Goal: Communication & Community: Answer question/provide support

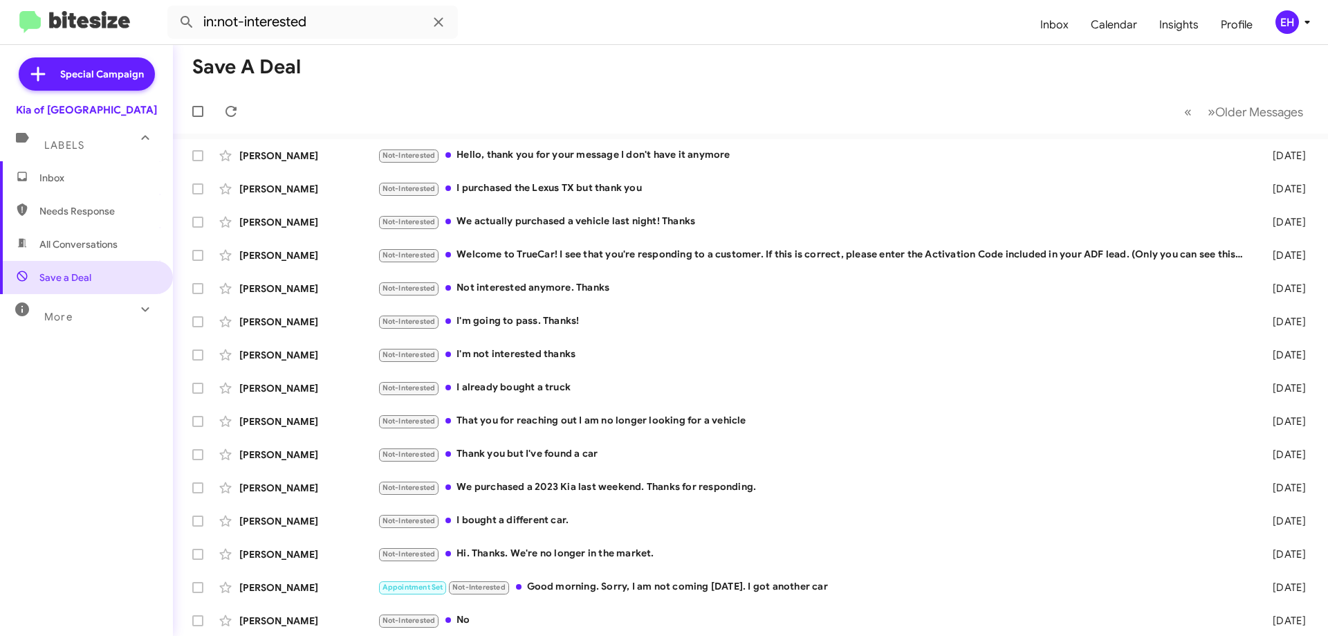
click at [92, 218] on span "Needs Response" at bounding box center [86, 210] width 173 height 33
type input "in:needs-response"
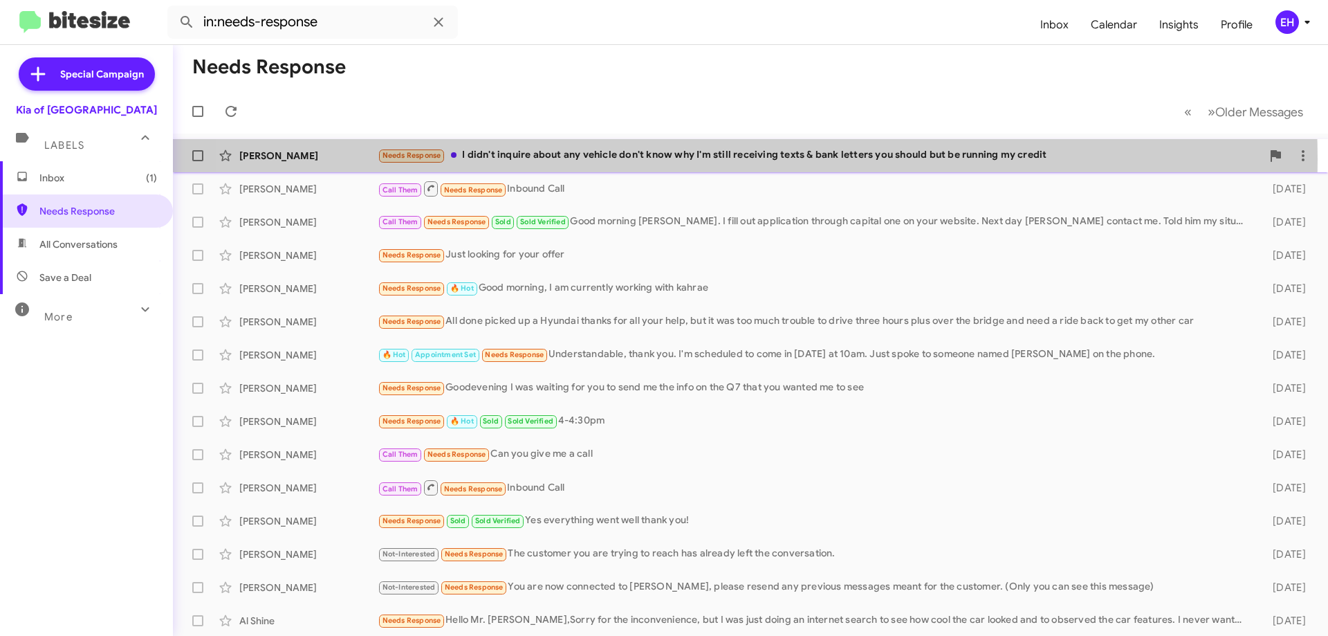
click at [679, 159] on div "Needs Response I didn't inquire about any vehicle don't know why I'm still rece…" at bounding box center [820, 155] width 884 height 16
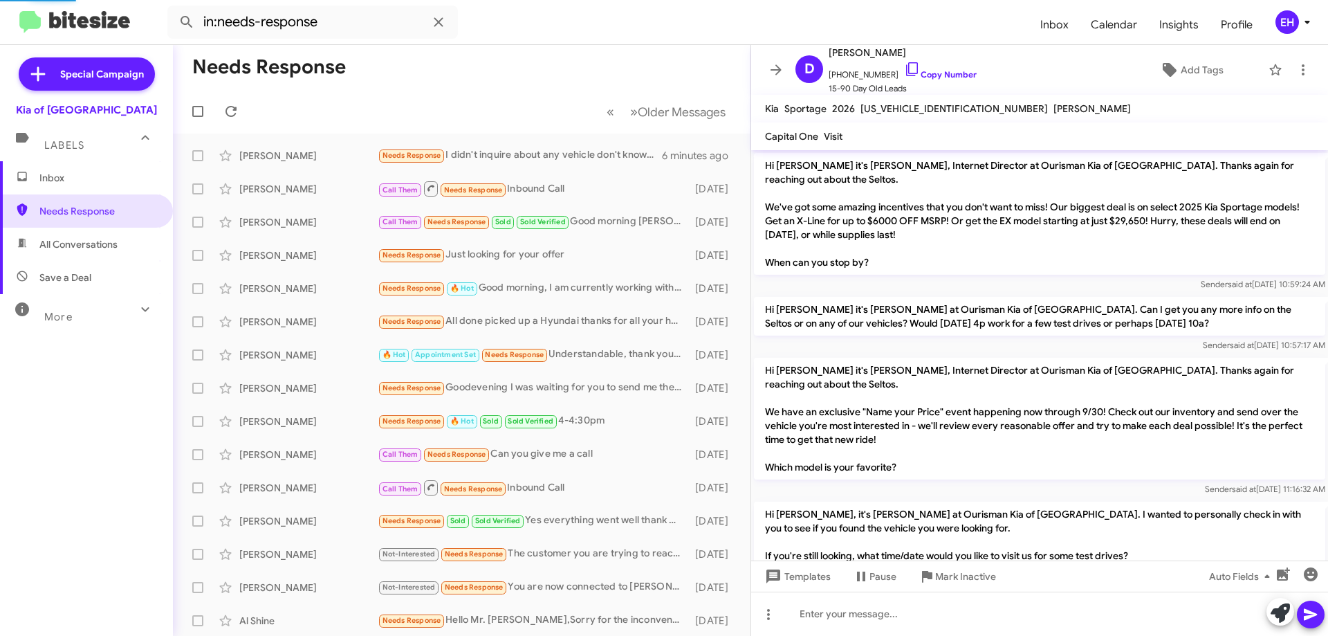
scroll to position [888, 0]
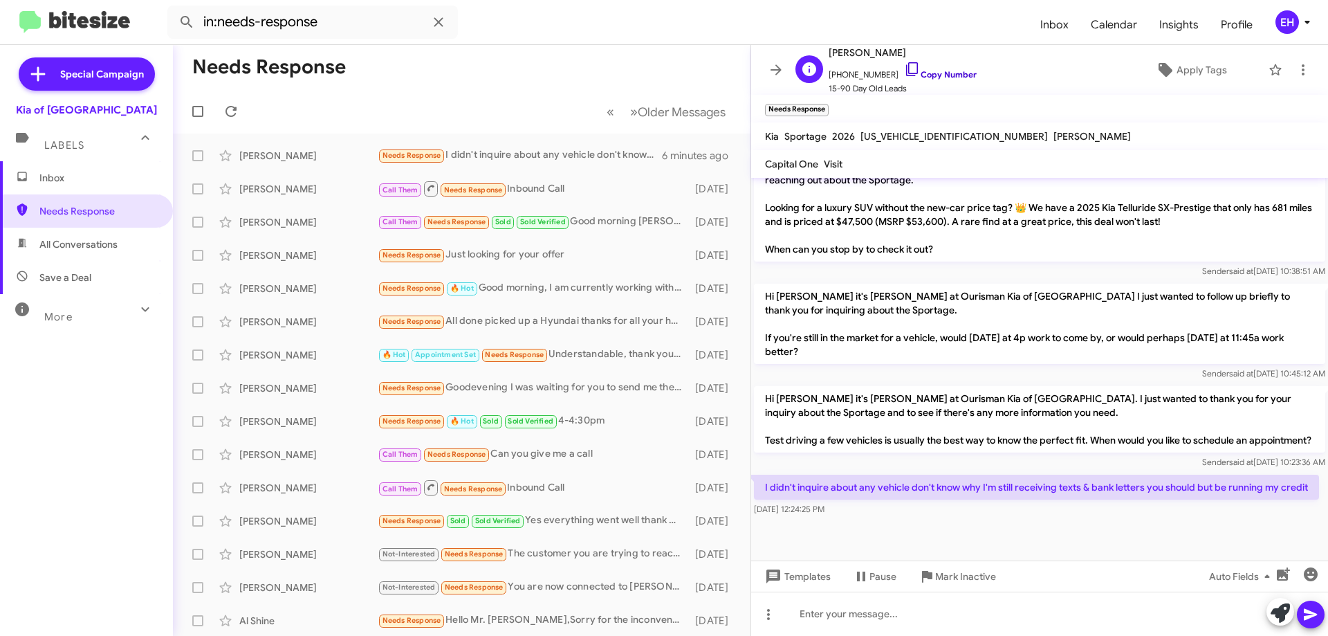
click at [949, 74] on link "Copy Number" at bounding box center [940, 74] width 73 height 10
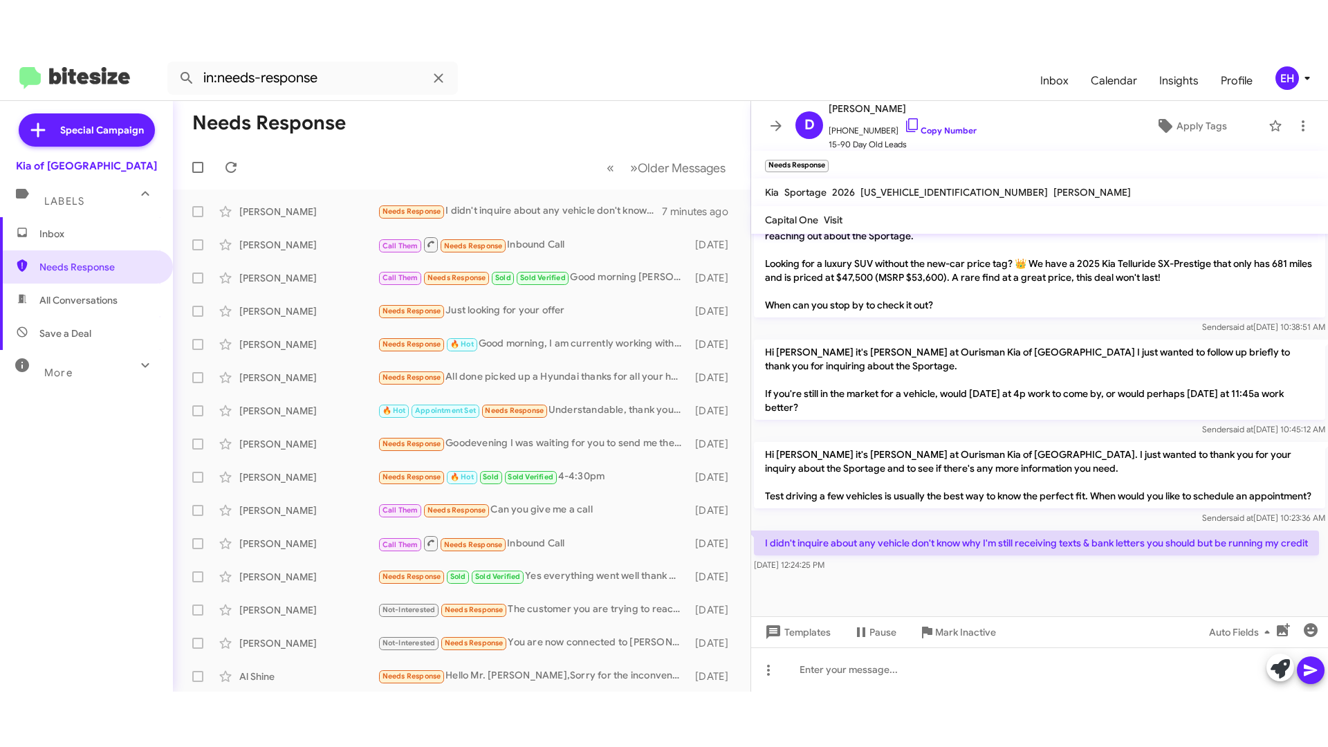
scroll to position [915, 0]
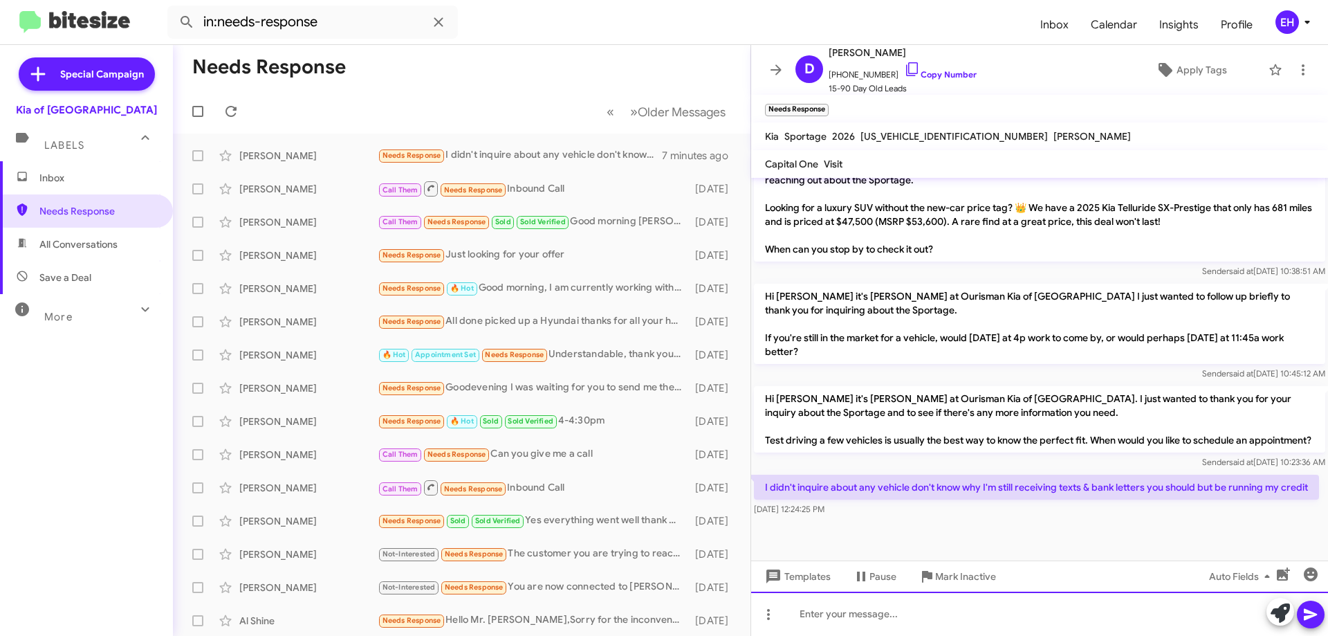
click at [911, 617] on div at bounding box center [1039, 614] width 577 height 44
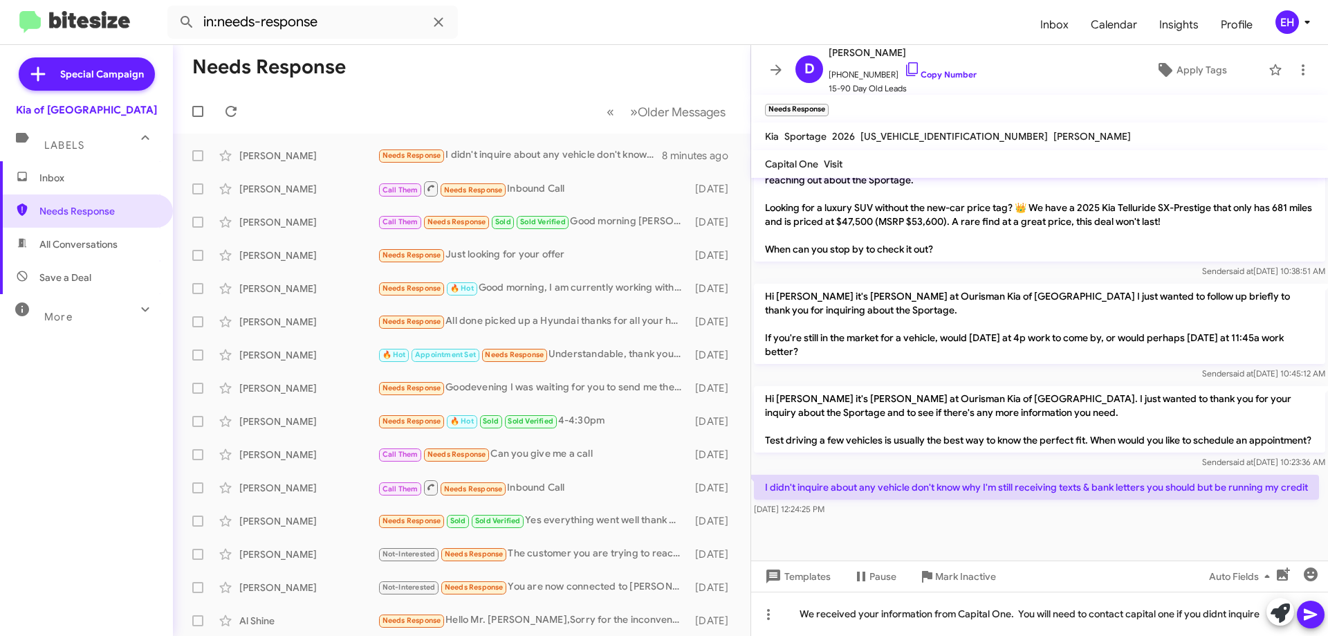
click at [1305, 619] on icon at bounding box center [1310, 615] width 13 height 12
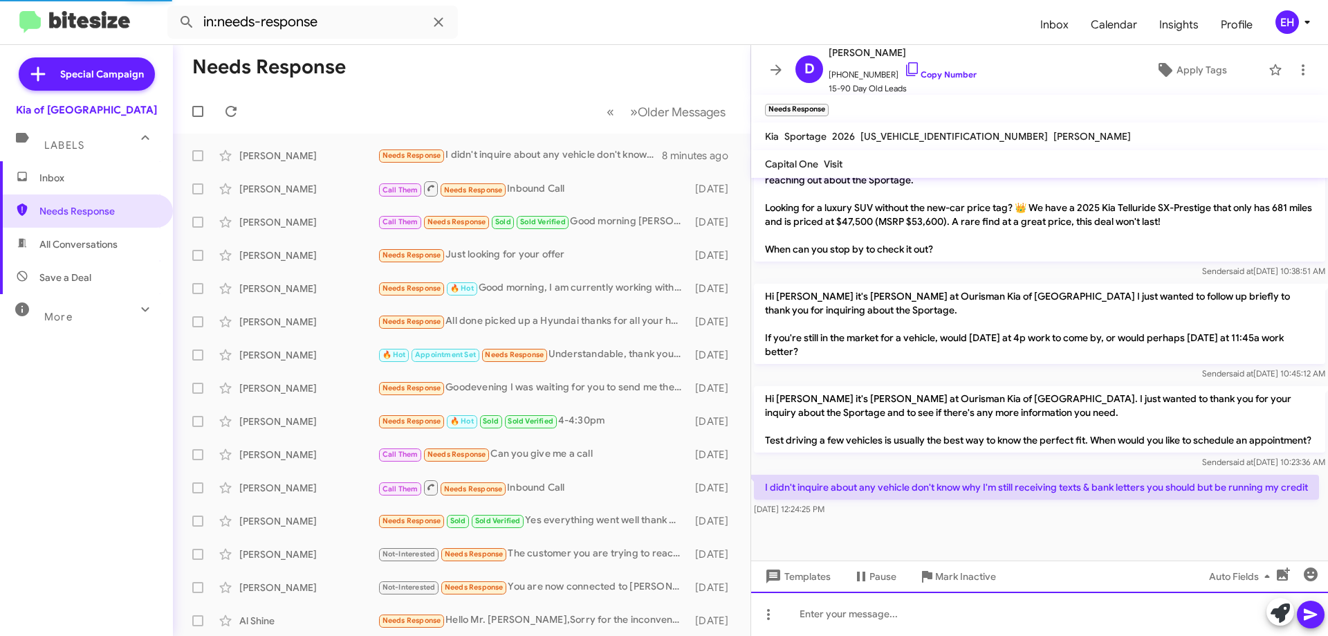
scroll to position [0, 0]
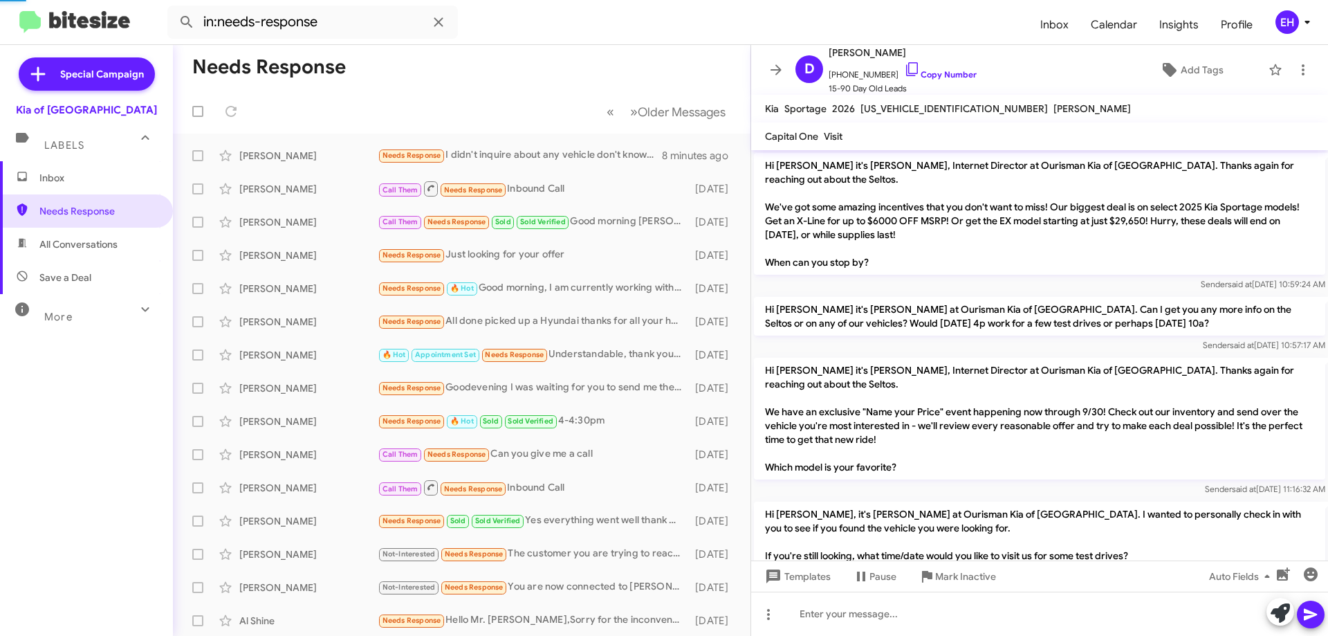
click at [62, 246] on span "All Conversations" at bounding box center [78, 244] width 78 height 14
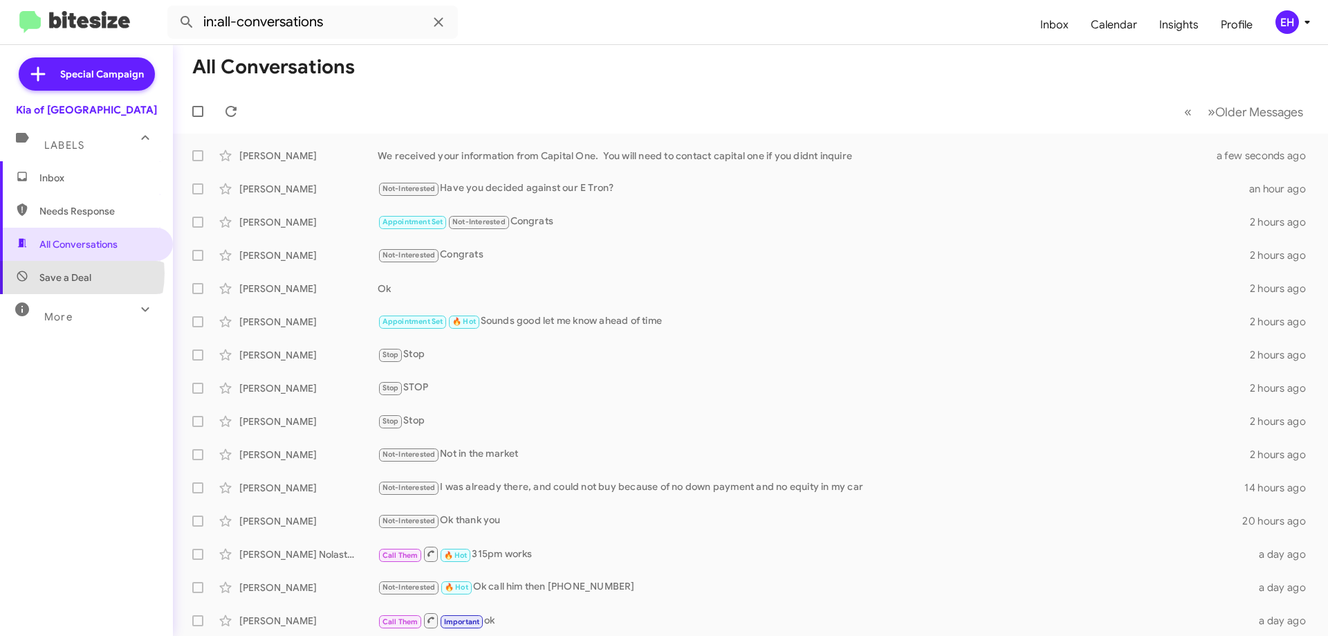
click at [62, 273] on span "Save a Deal" at bounding box center [65, 278] width 52 height 14
type input "in:not-interested"
